Goal: Find specific page/section: Find specific page/section

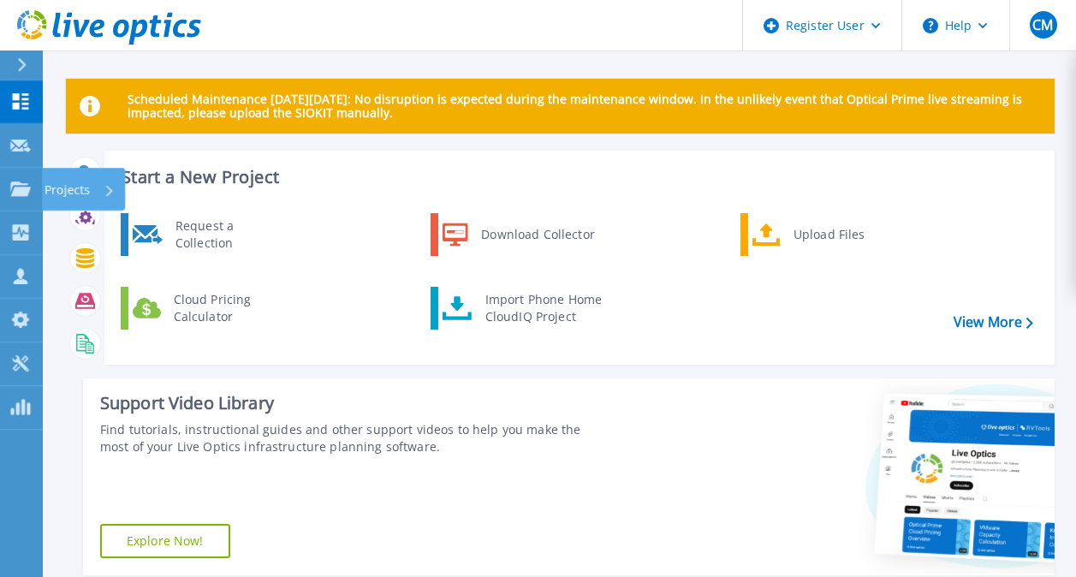
click at [21, 191] on icon at bounding box center [20, 189] width 21 height 15
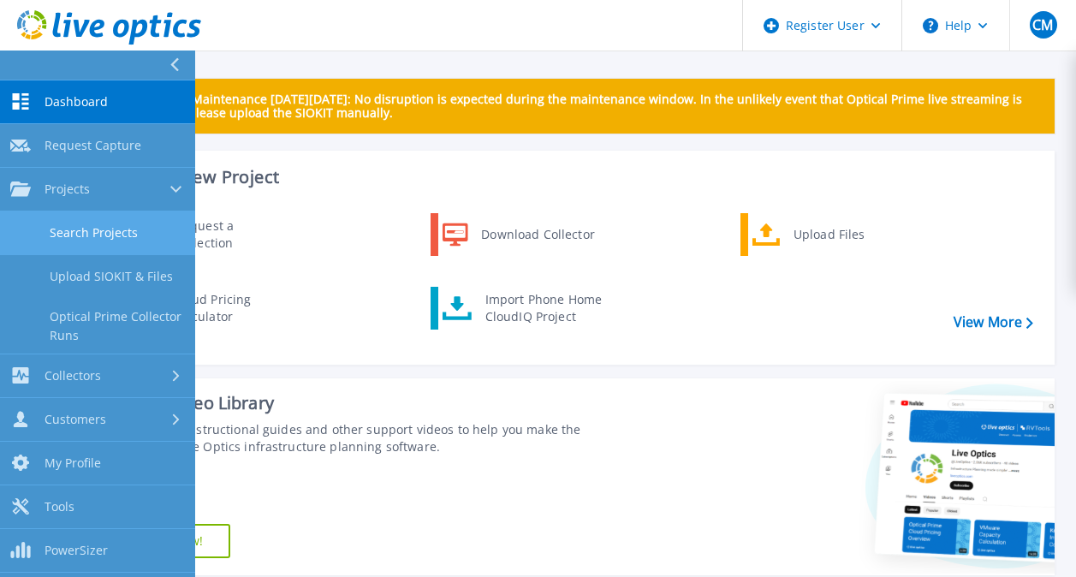
click at [99, 222] on link "Search Projects" at bounding box center [97, 233] width 195 height 44
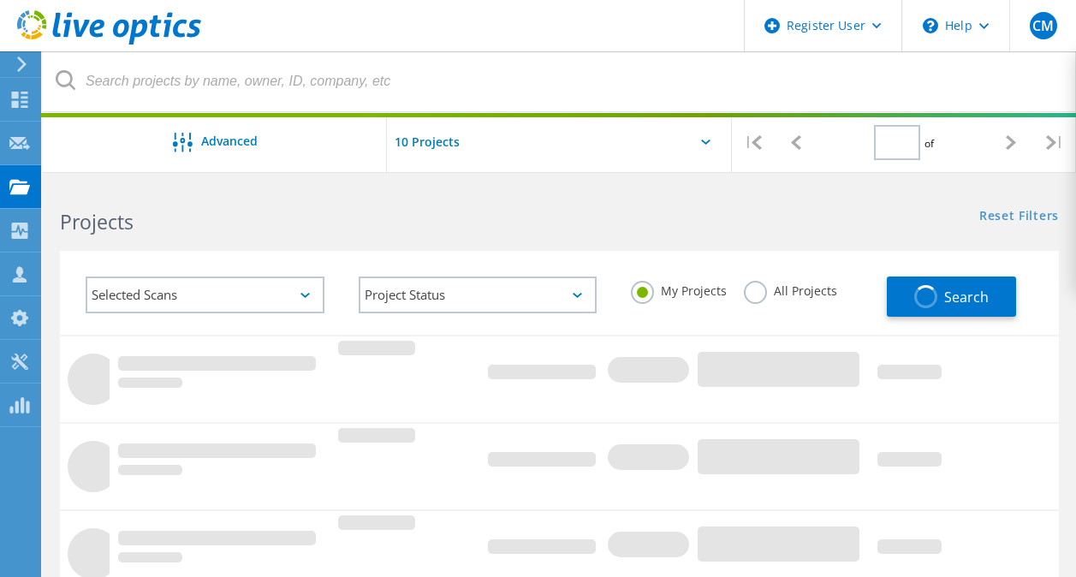
type input "1"
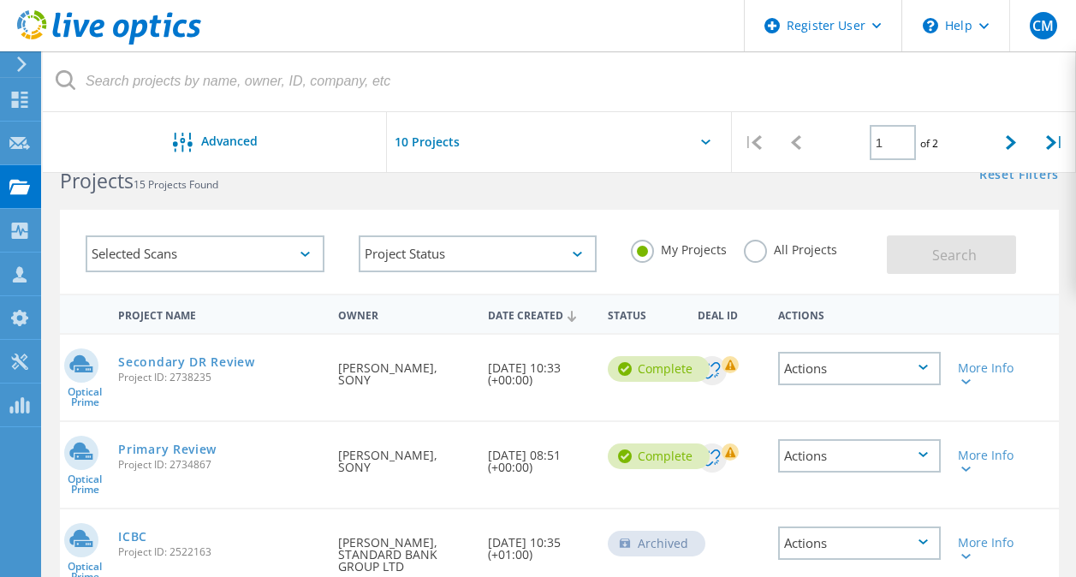
scroll to position [51, 0]
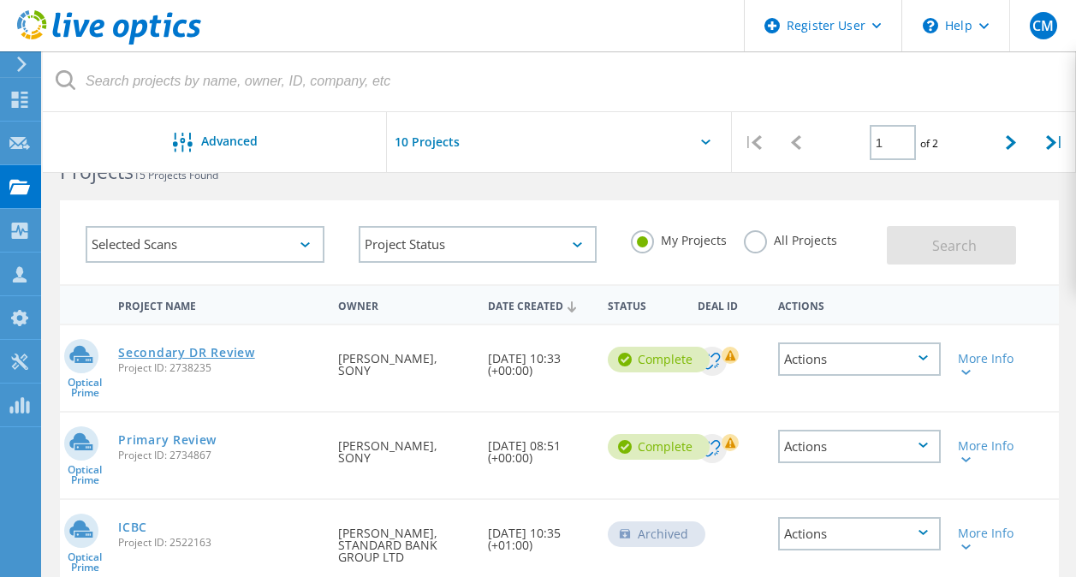
click at [191, 350] on link "Secondary DR Review" at bounding box center [186, 353] width 136 height 12
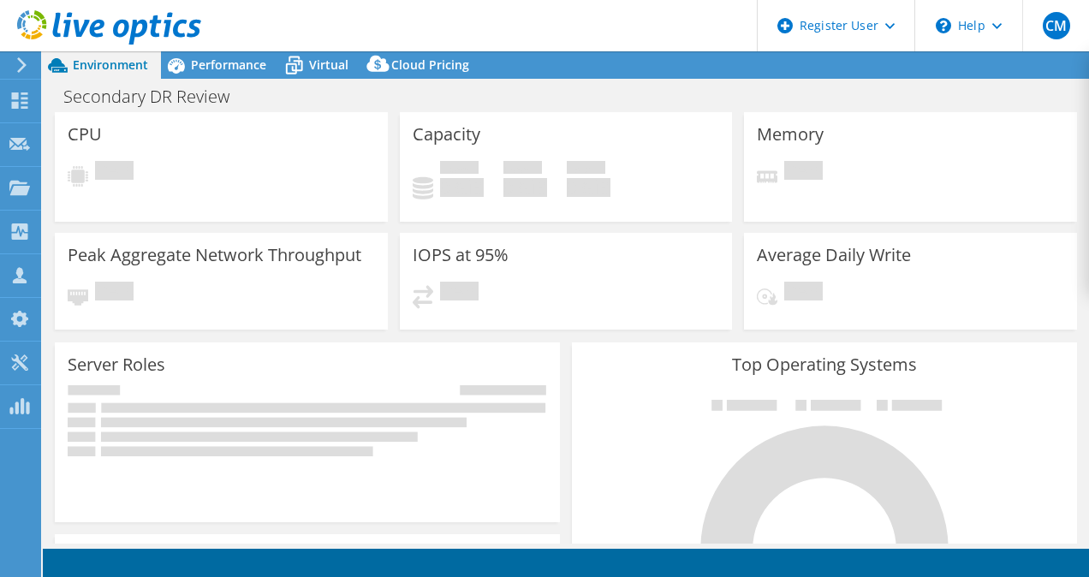
select select "USD"
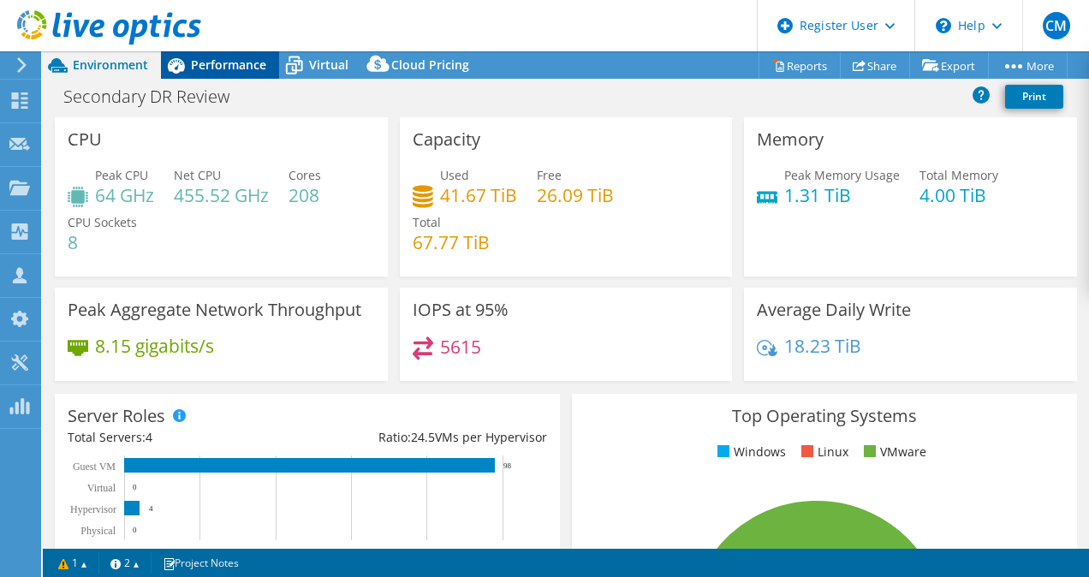
click at [235, 64] on span "Performance" at bounding box center [228, 65] width 75 height 16
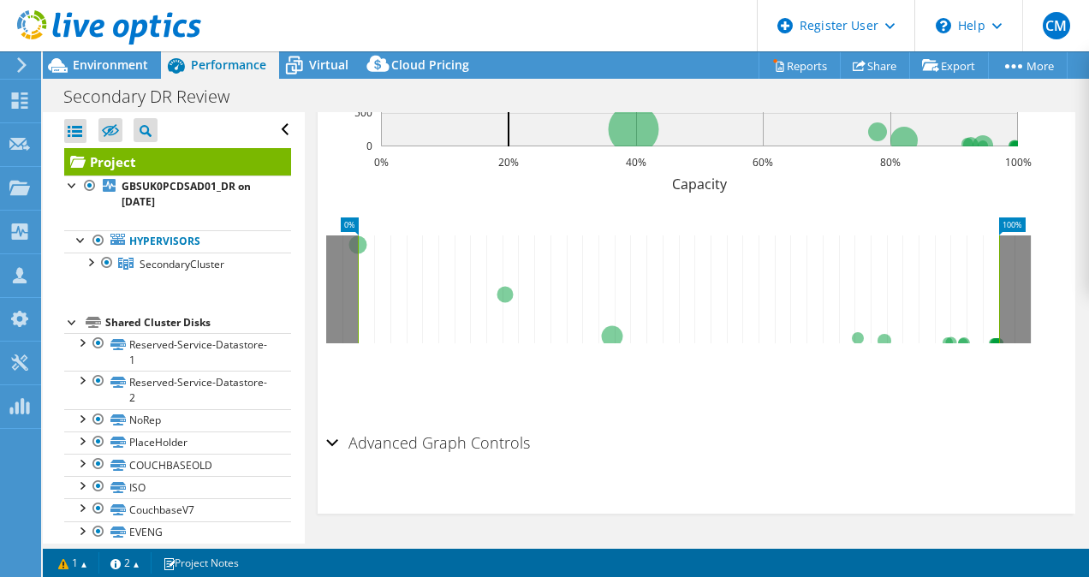
scroll to position [827, 0]
